Goal: Check status: Check status

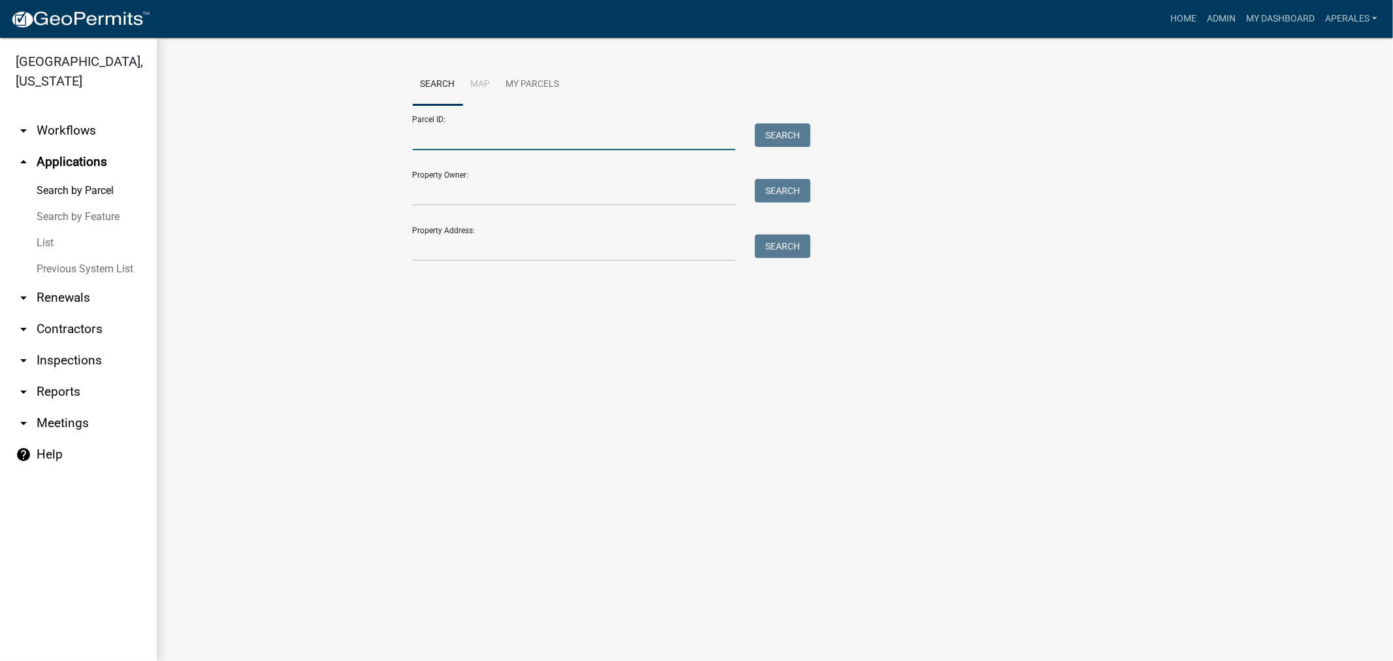
click at [482, 140] on input "Parcel ID:" at bounding box center [574, 136] width 323 height 27
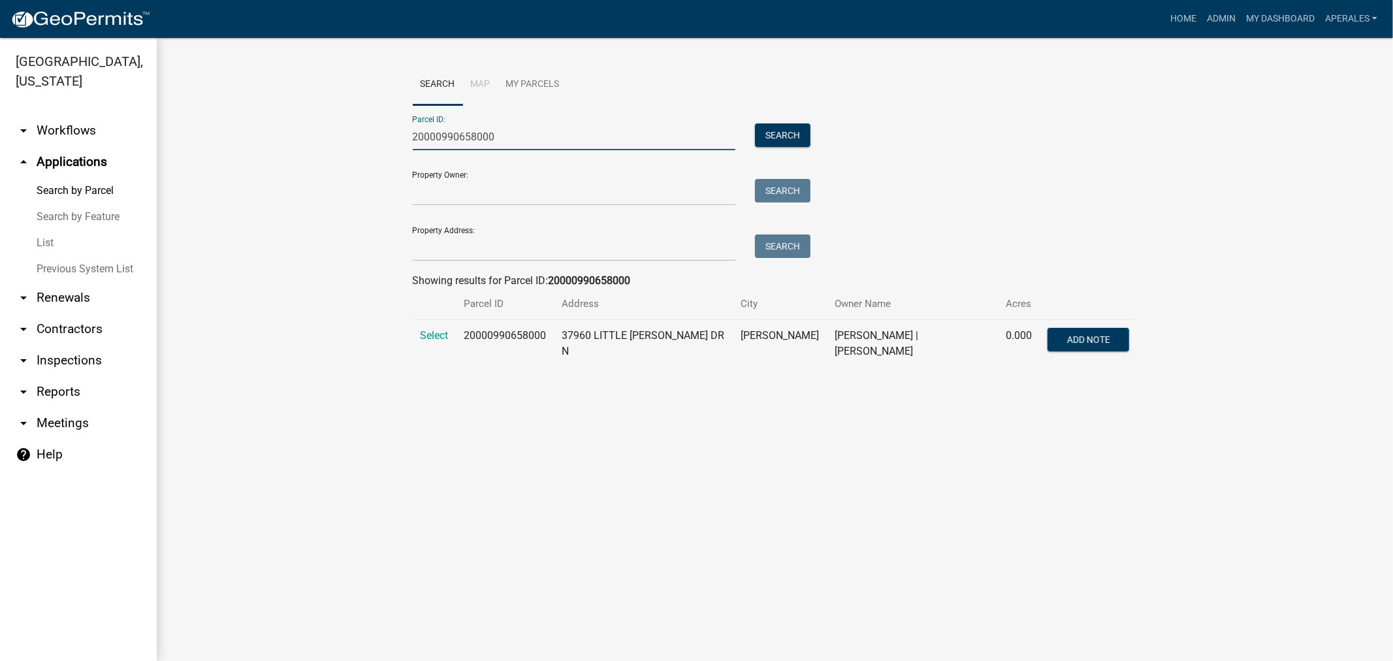
type input "20000990658000"
click at [430, 325] on td "Select" at bounding box center [435, 344] width 44 height 48
click at [433, 334] on span "Select" at bounding box center [435, 335] width 28 height 12
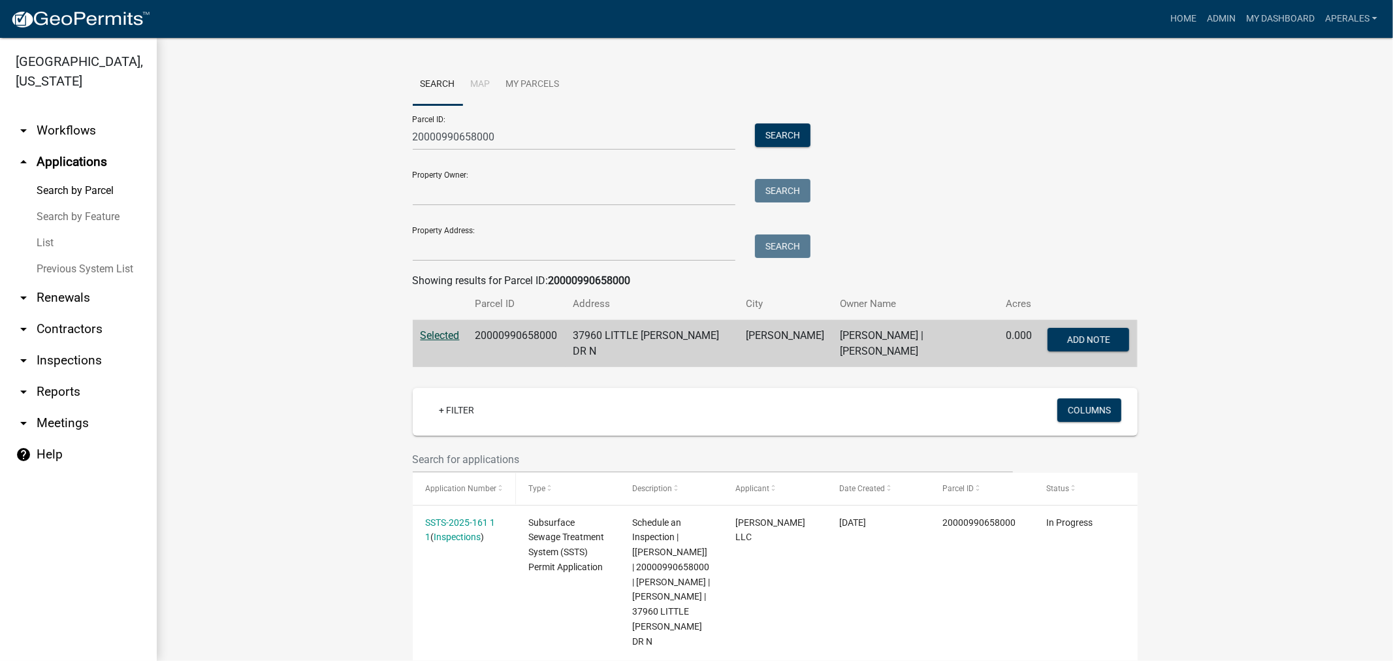
scroll to position [362, 0]
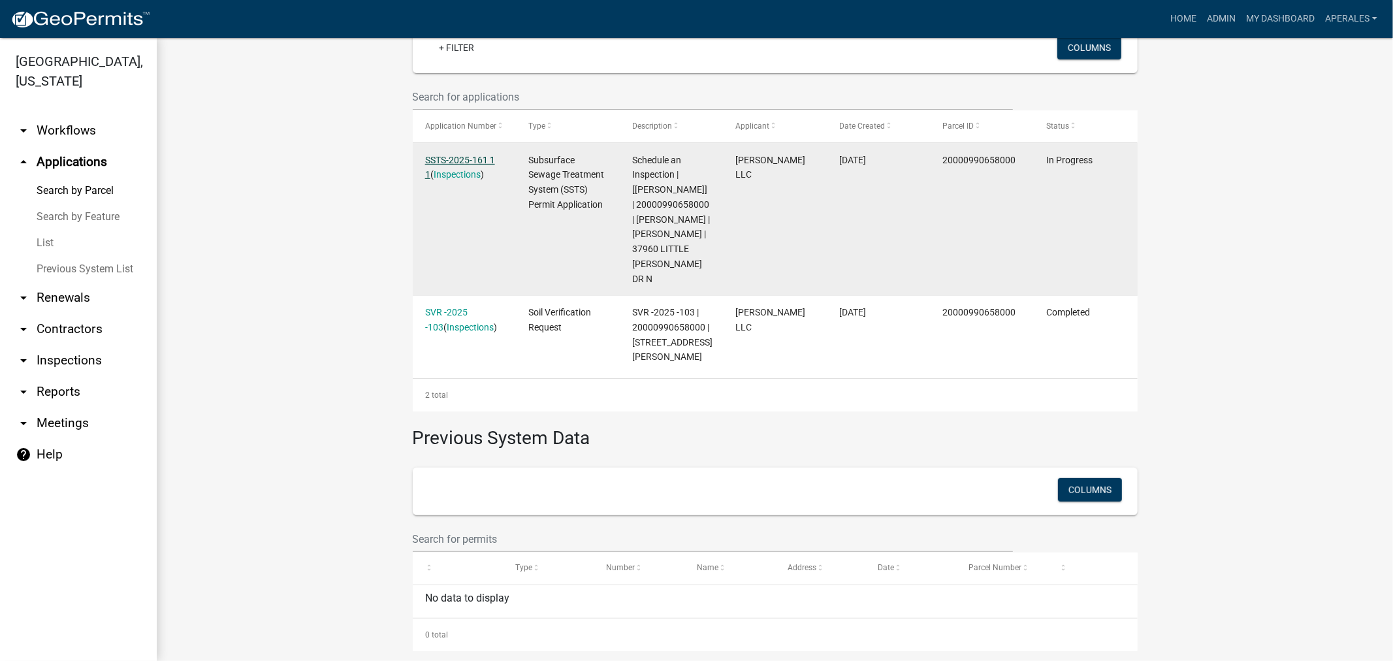
click at [447, 158] on link "SSTS-2025-161 1 1" at bounding box center [460, 167] width 70 height 25
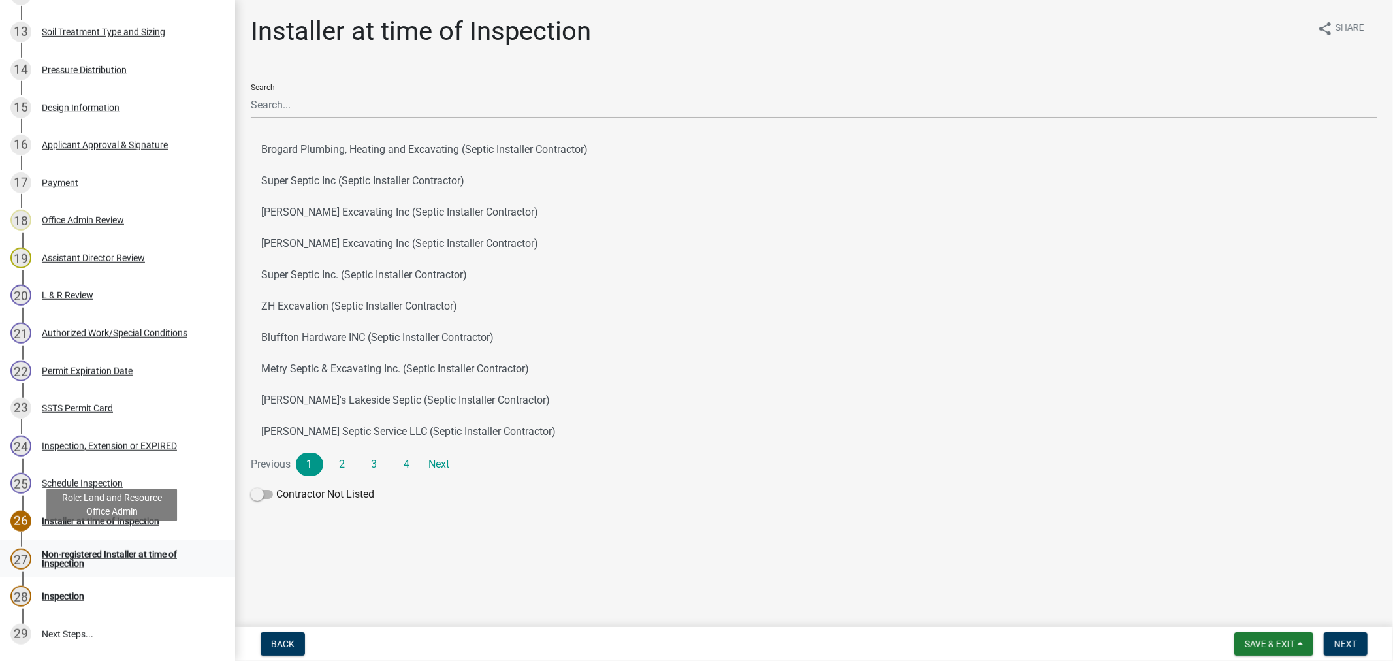
scroll to position [726, 0]
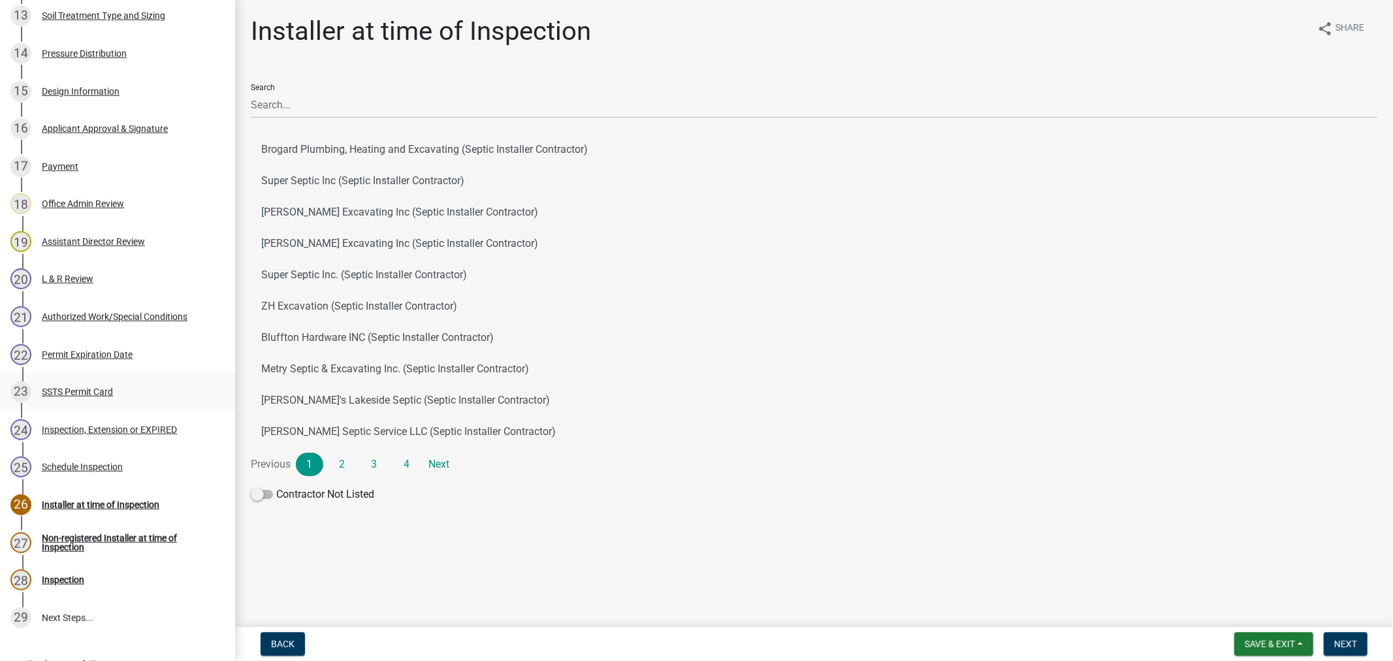
click at [94, 396] on div "SSTS Permit Card" at bounding box center [77, 391] width 71 height 9
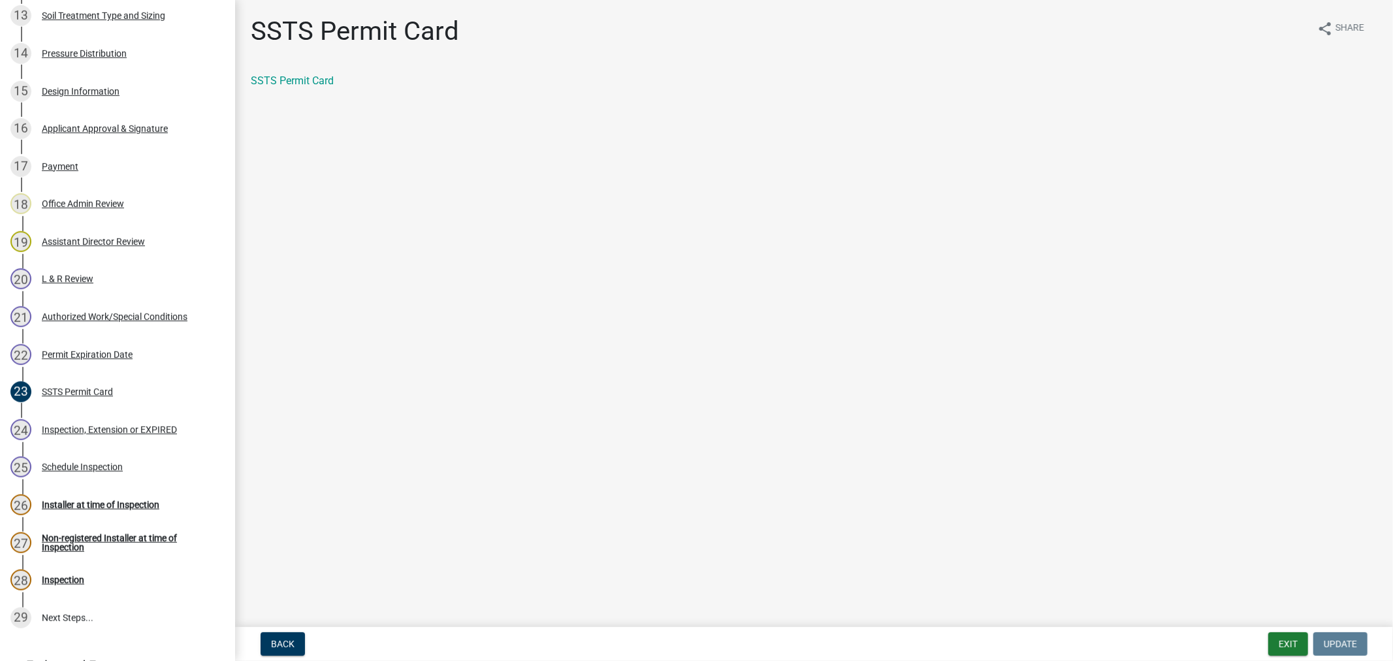
click at [271, 87] on div "SSTS Permit Card" at bounding box center [814, 81] width 1127 height 16
click at [274, 79] on link "SSTS Permit Card" at bounding box center [292, 80] width 83 height 12
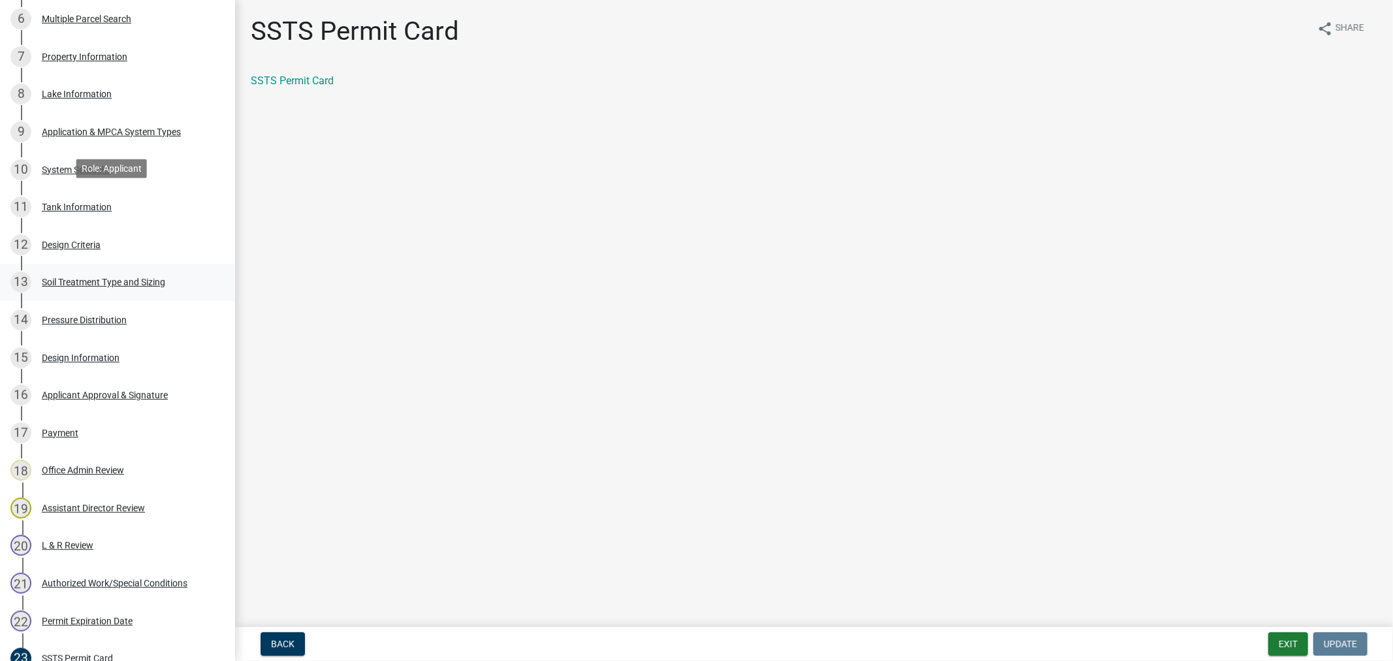
scroll to position [435, 0]
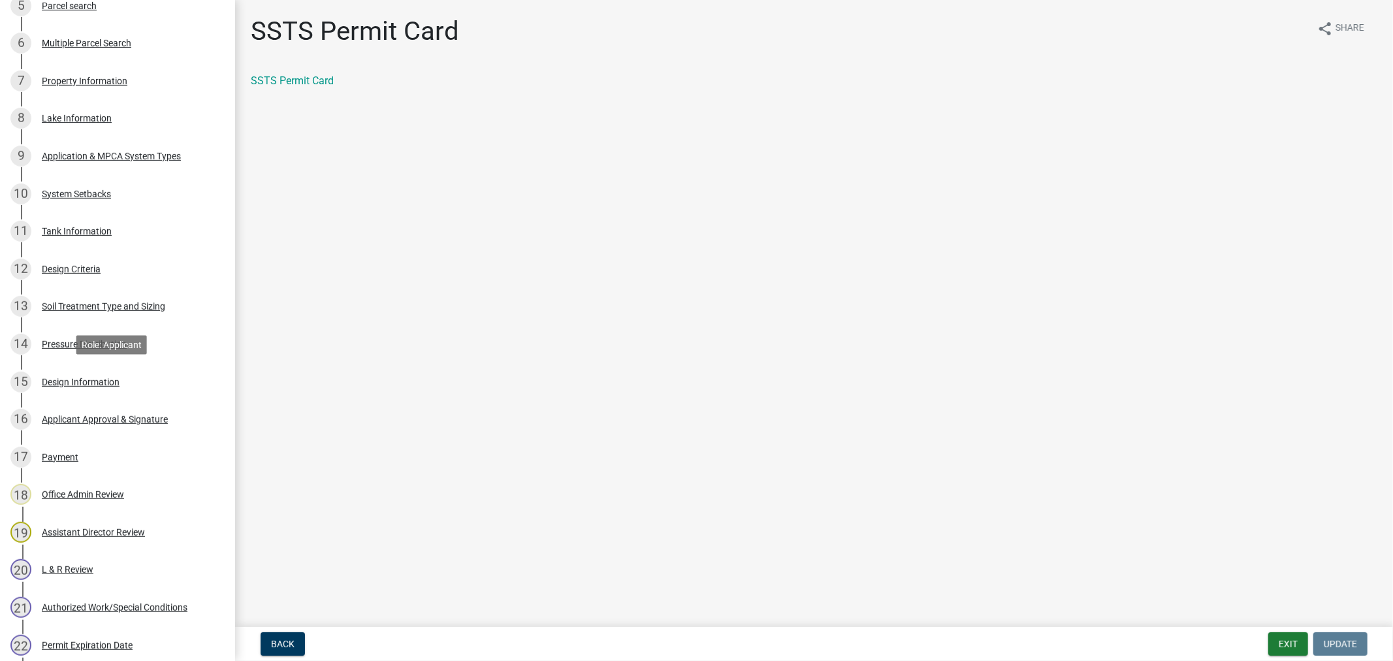
click at [97, 385] on div "Design Information" at bounding box center [81, 382] width 78 height 9
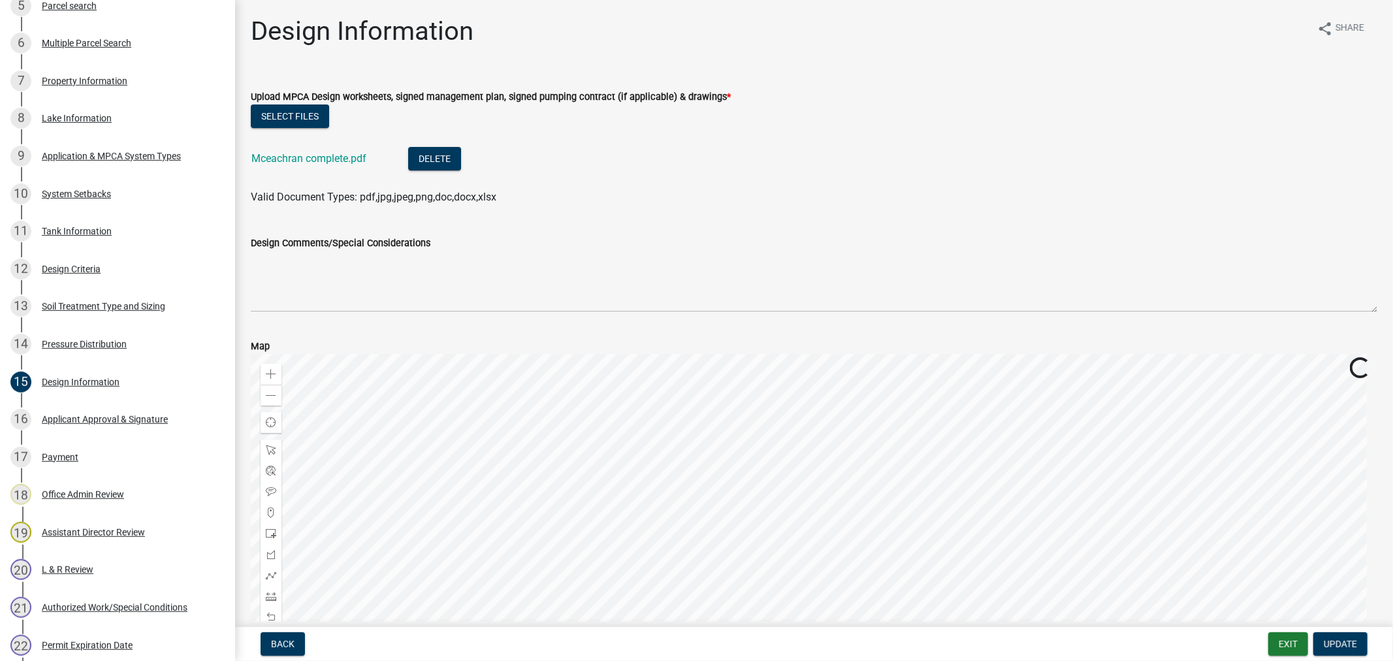
click at [333, 167] on div "Mceachran complete.pdf" at bounding box center [319, 160] width 136 height 27
click at [336, 161] on link "Mceachran complete.pdf" at bounding box center [308, 158] width 115 height 12
